Goal: Transaction & Acquisition: Purchase product/service

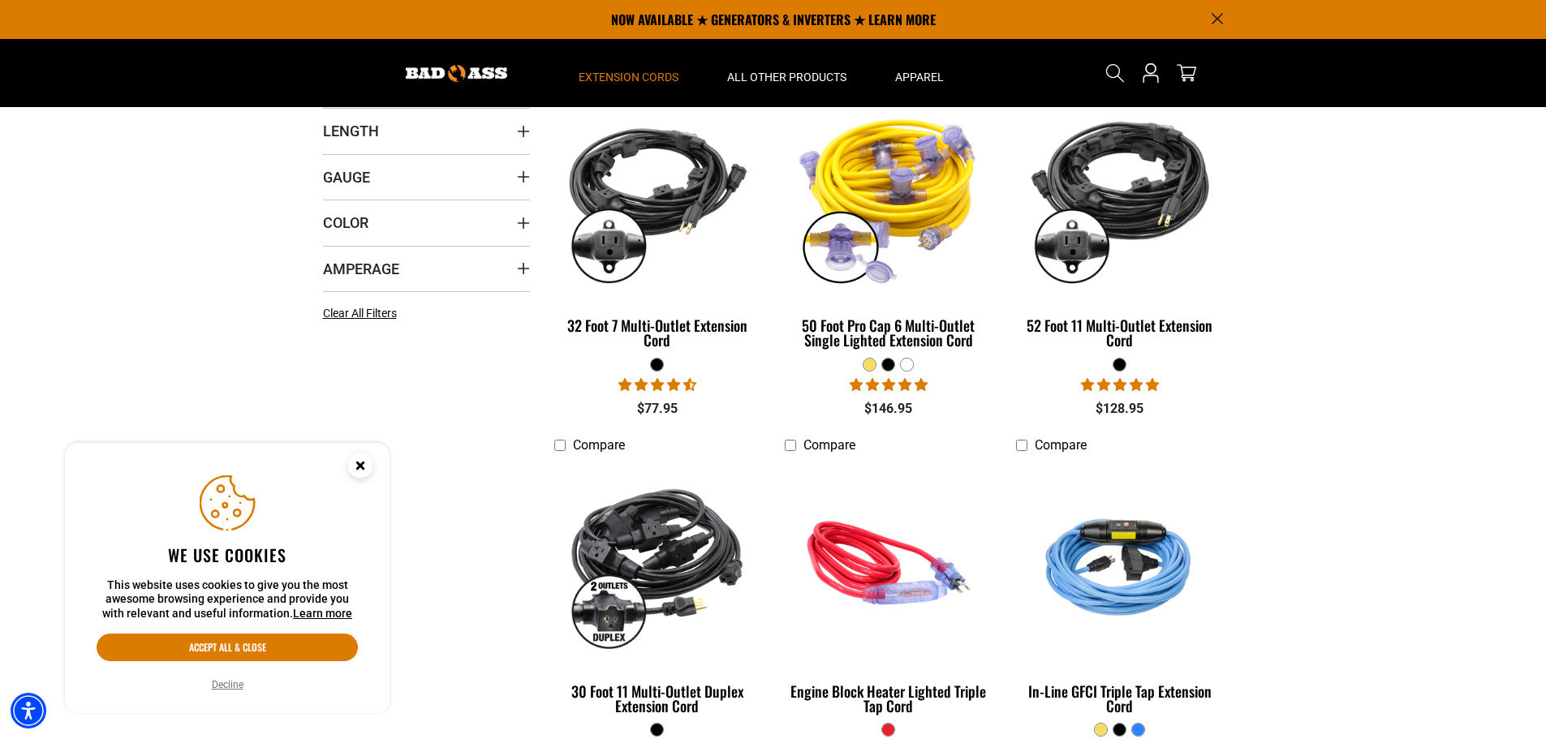
scroll to position [243, 0]
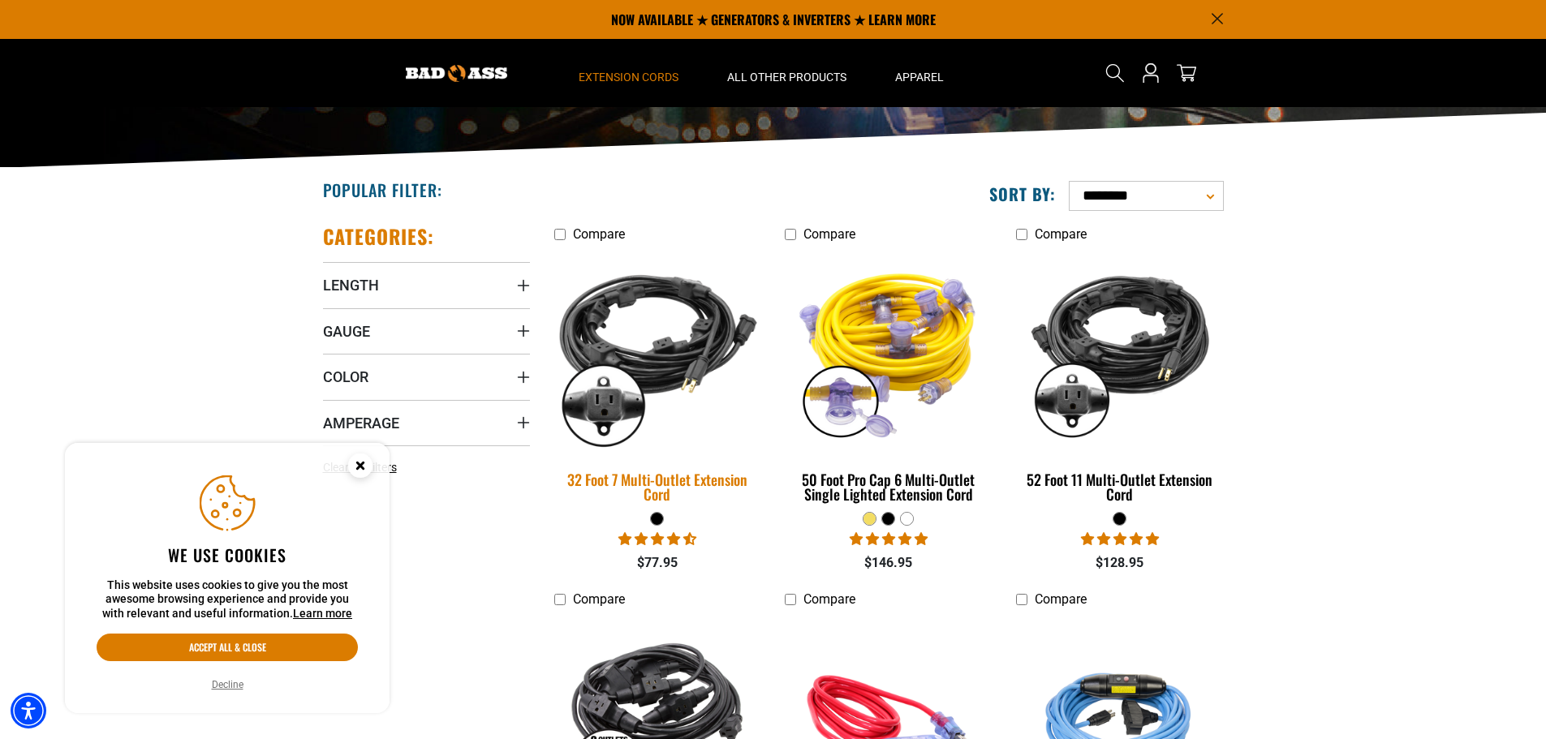
click at [645, 351] on img at bounding box center [657, 351] width 227 height 208
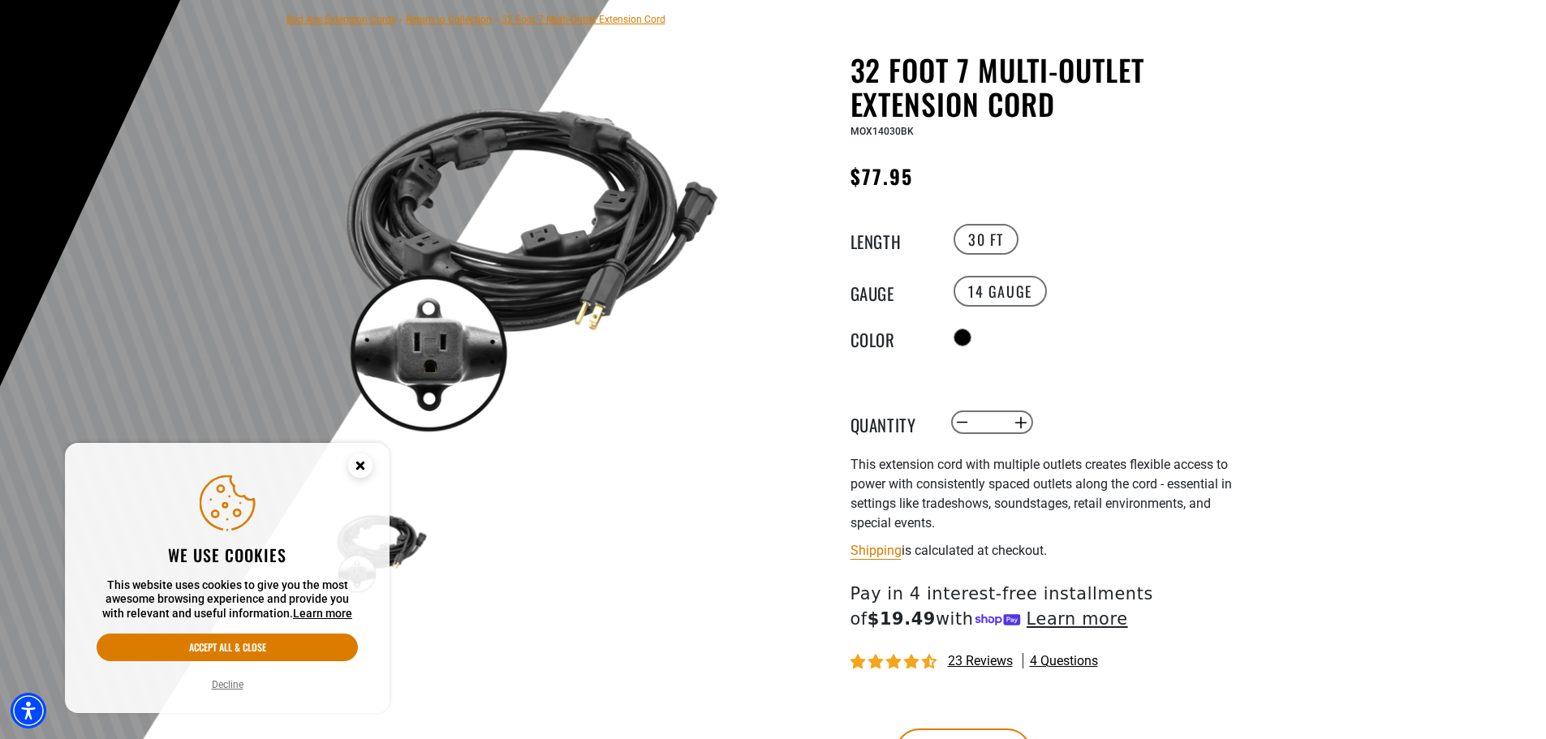
scroll to position [243, 0]
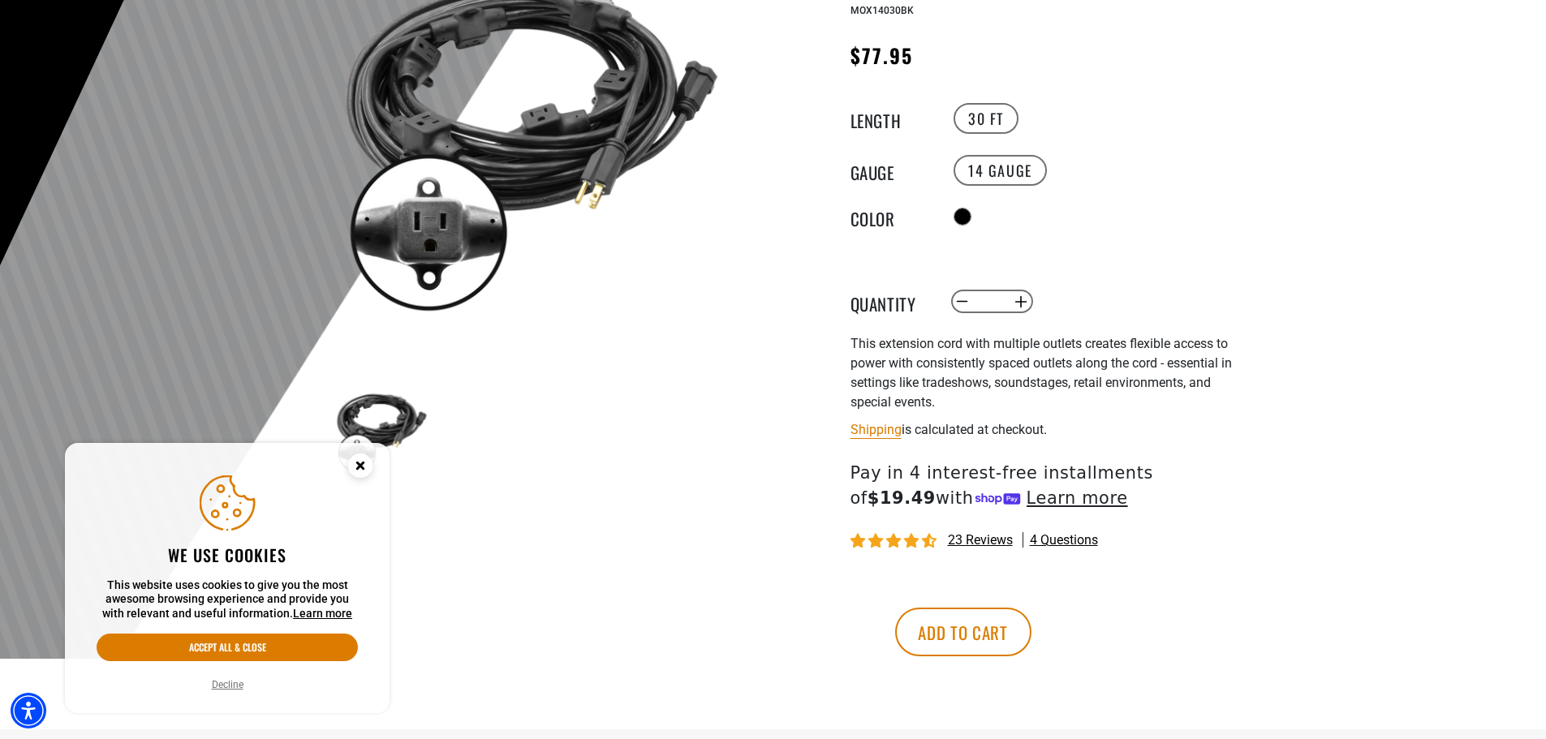
click at [967, 540] on span "23 reviews" at bounding box center [980, 539] width 65 height 15
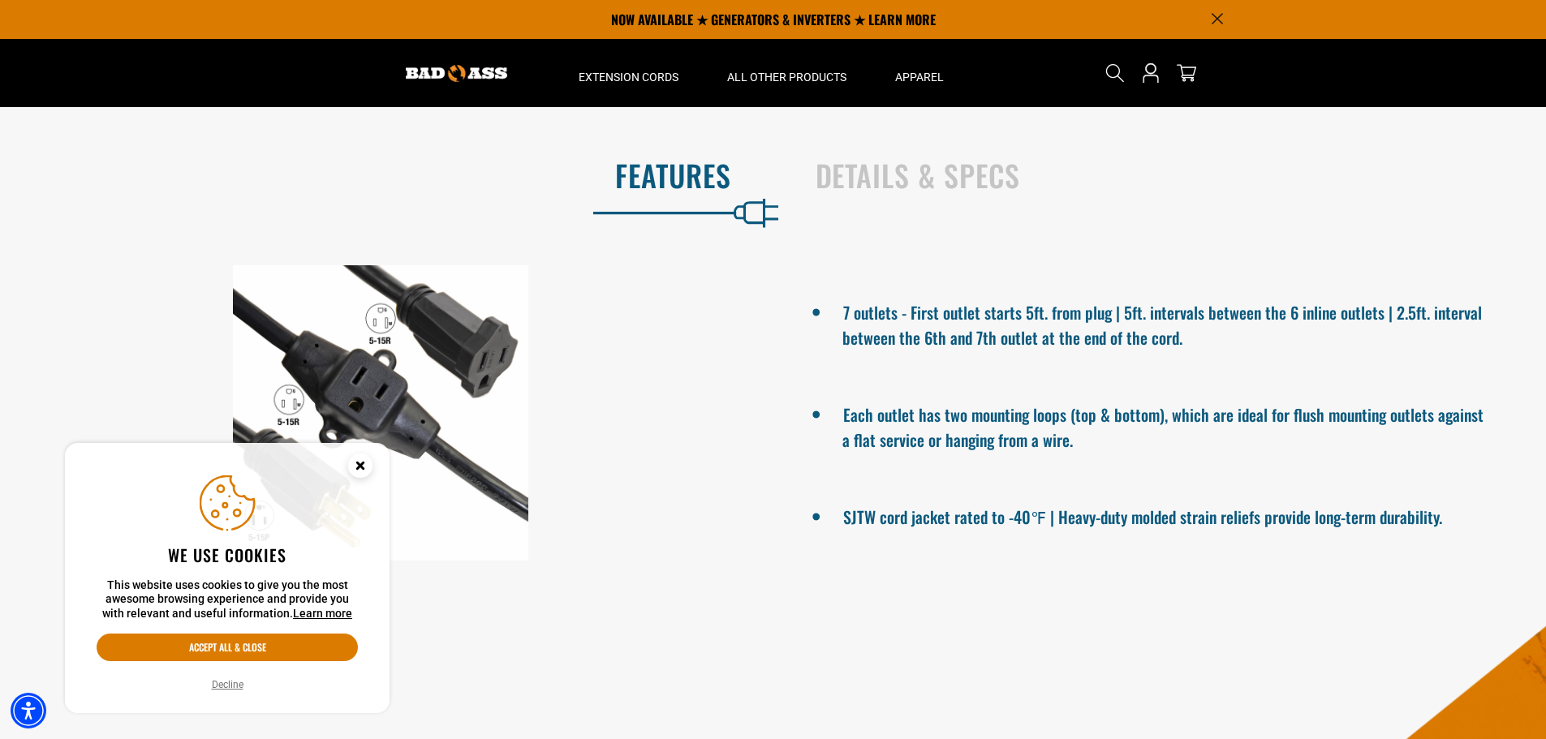
scroll to position [865, 0]
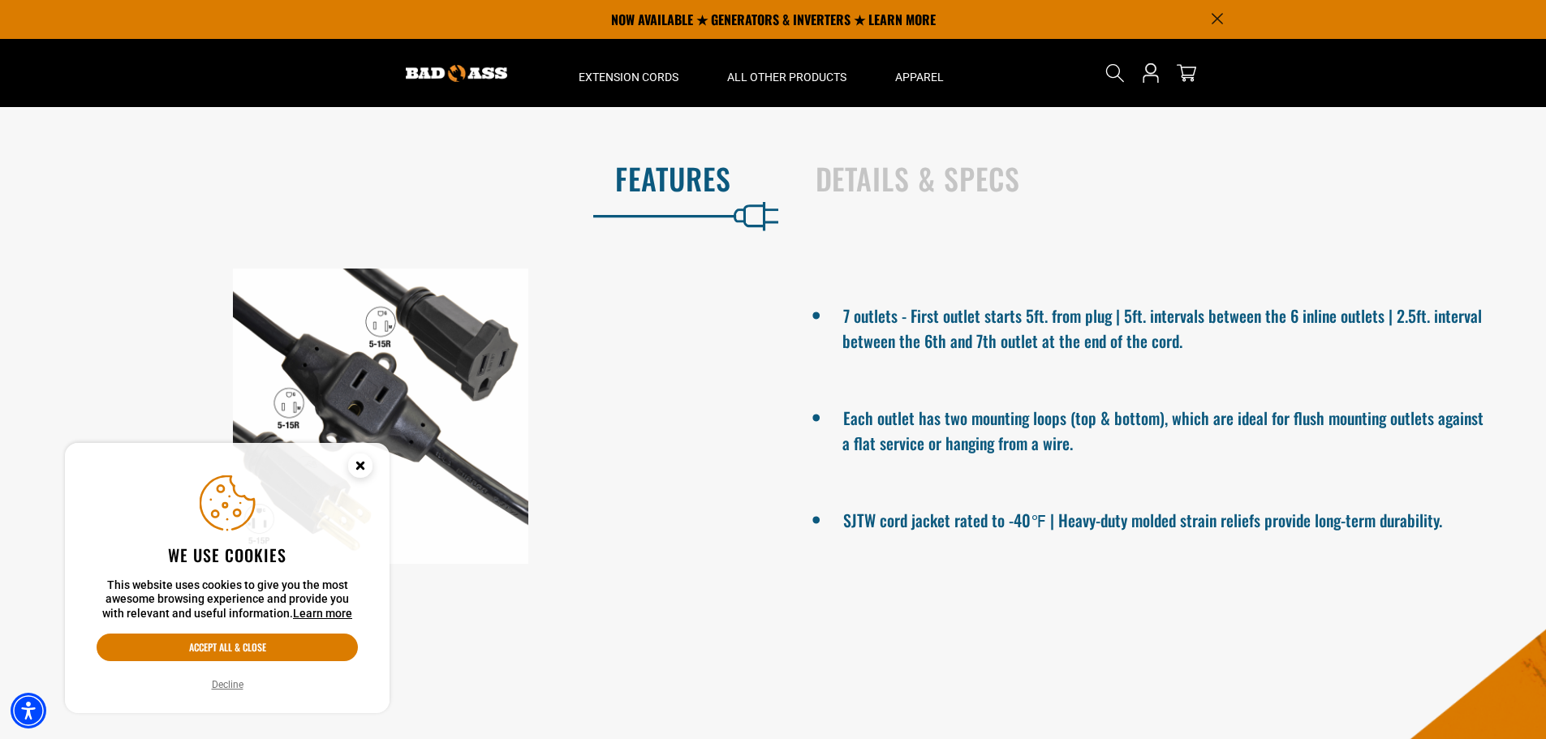
click at [359, 468] on circle "Close this option" at bounding box center [360, 466] width 24 height 24
